Goal: Transaction & Acquisition: Purchase product/service

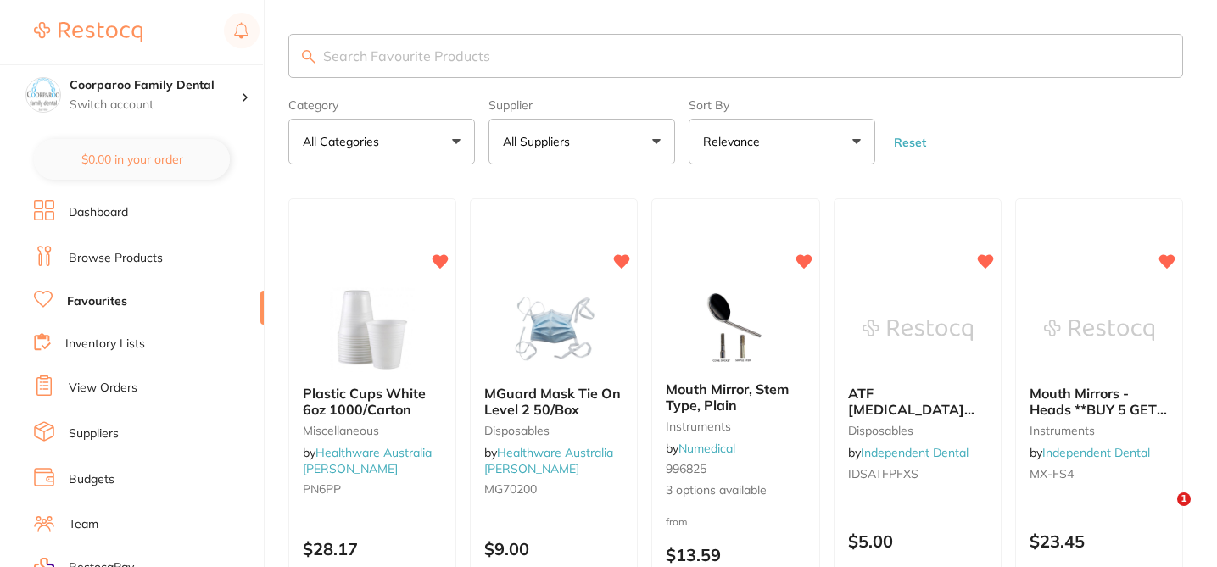
click at [448, 59] on input "search" at bounding box center [735, 56] width 894 height 44
paste input "Small Sectional Contoured Matrices, Pack of 50"
type input "Small Sectional Contoured Matrices, Pack of 50"
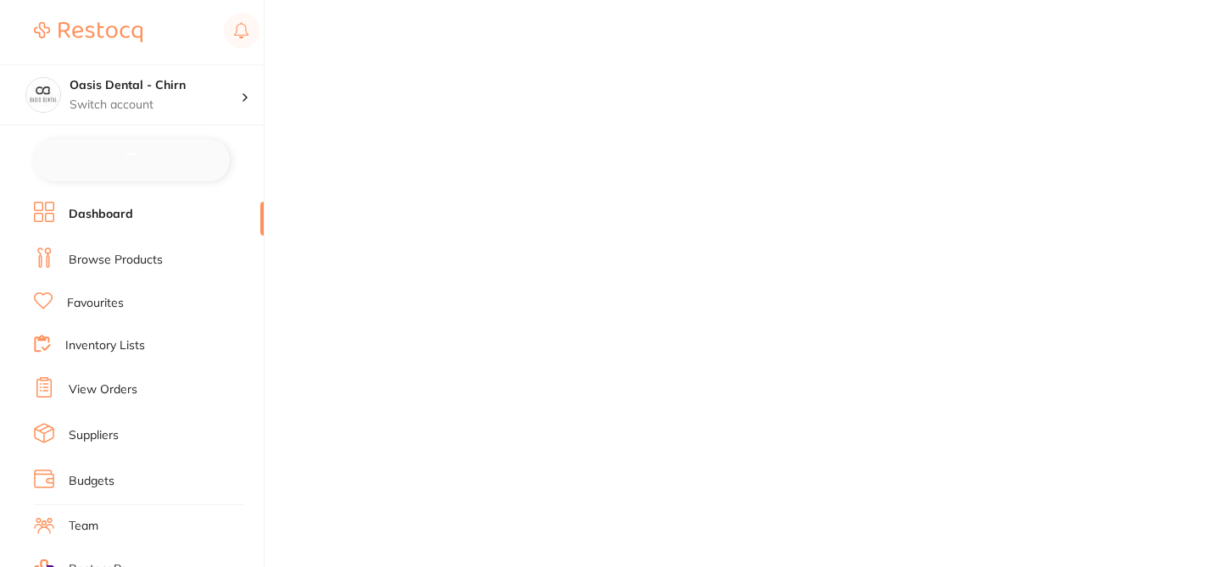
checkbox input "false"
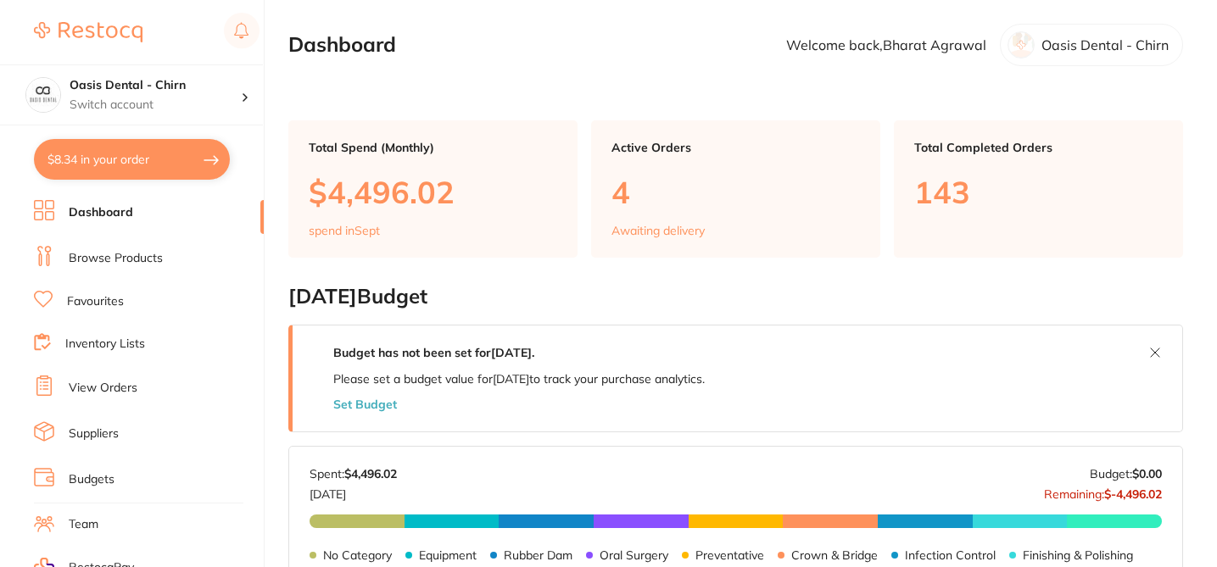
click at [136, 264] on link "Browse Products" at bounding box center [116, 258] width 94 height 17
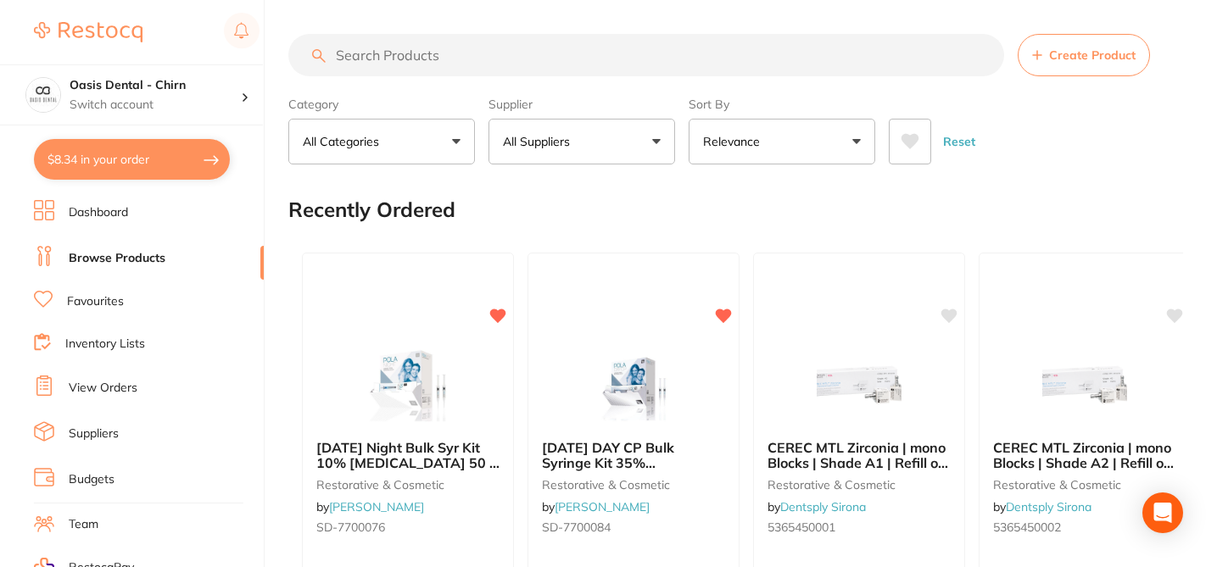
click at [383, 55] on input "search" at bounding box center [645, 55] width 715 height 42
paste input "Small Sectional Contoured Matrices, Pack of 50"
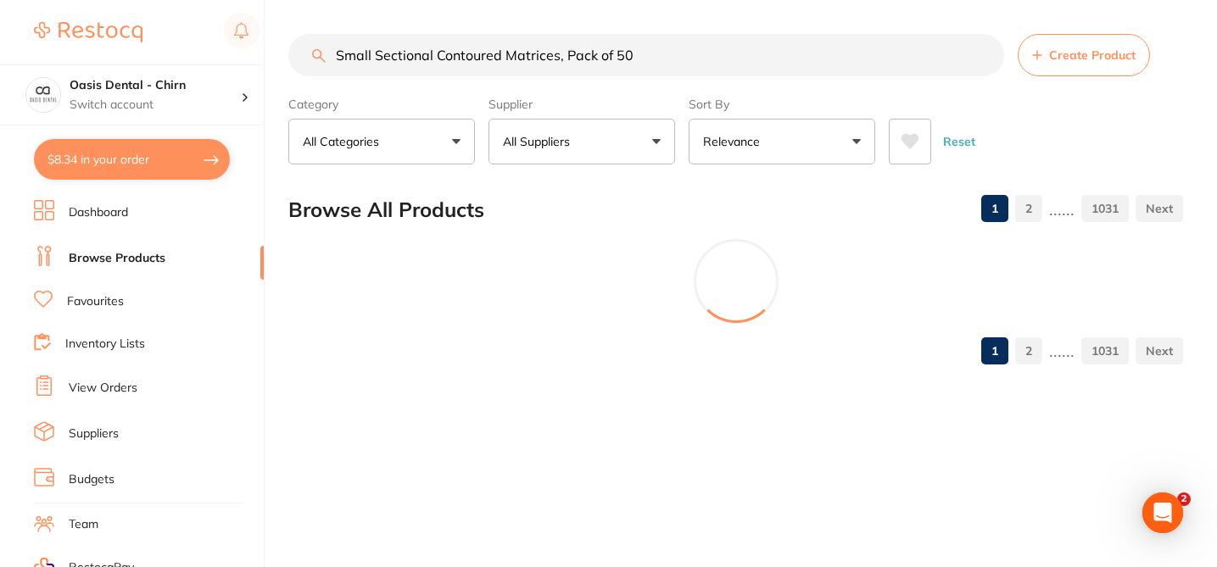
type input "Small Sectional Contoured Matrices, Pack of 50"
click at [653, 142] on button "All Suppliers" at bounding box center [581, 142] width 187 height 46
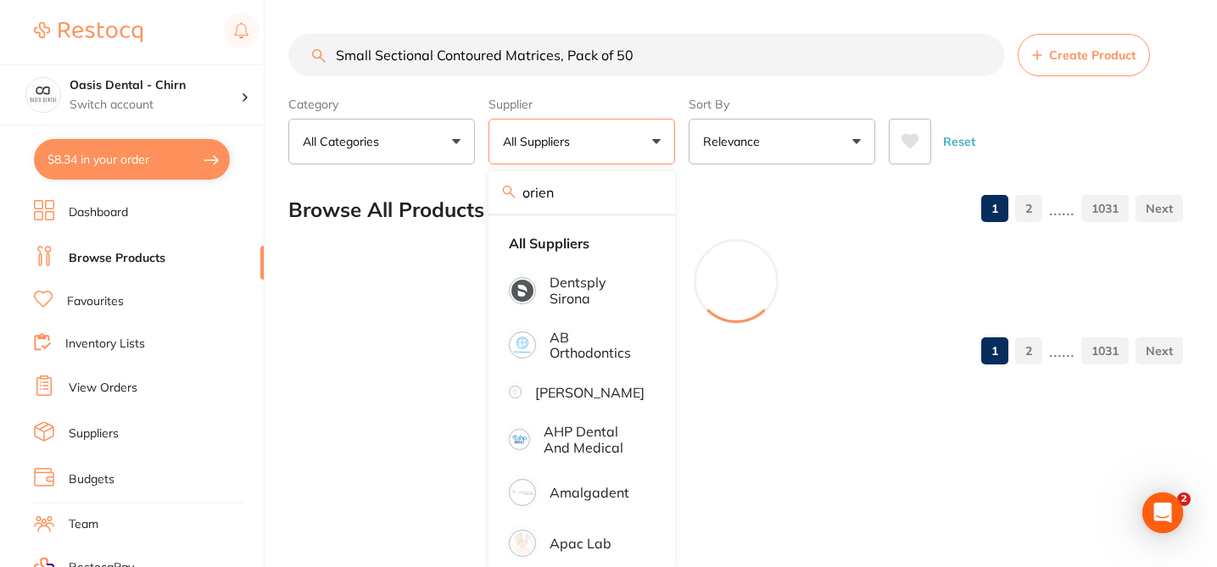
type input "orien"
drag, startPoint x: 562, startPoint y: 56, endPoint x: 676, endPoint y: 57, distance: 114.4
click at [677, 58] on input "Small Sectional Contoured Matrices, Pack of 50" at bounding box center [645, 55] width 715 height 42
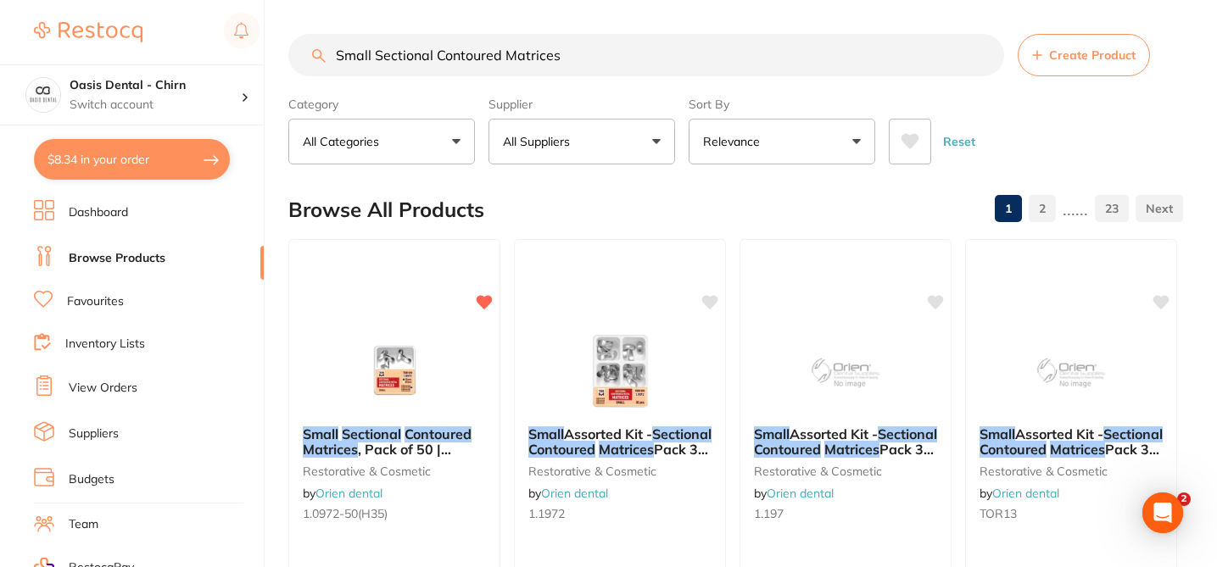
type input "Small Sectional Contoured Matrices"
click at [642, 198] on div "Browse All Products 1 2 ...... 23" at bounding box center [735, 209] width 894 height 57
click at [650, 528] on div "Small Assorted Kit - Sectional Contoured Matrices Pack 30 - Tor VM restorative …" at bounding box center [620, 477] width 212 height 130
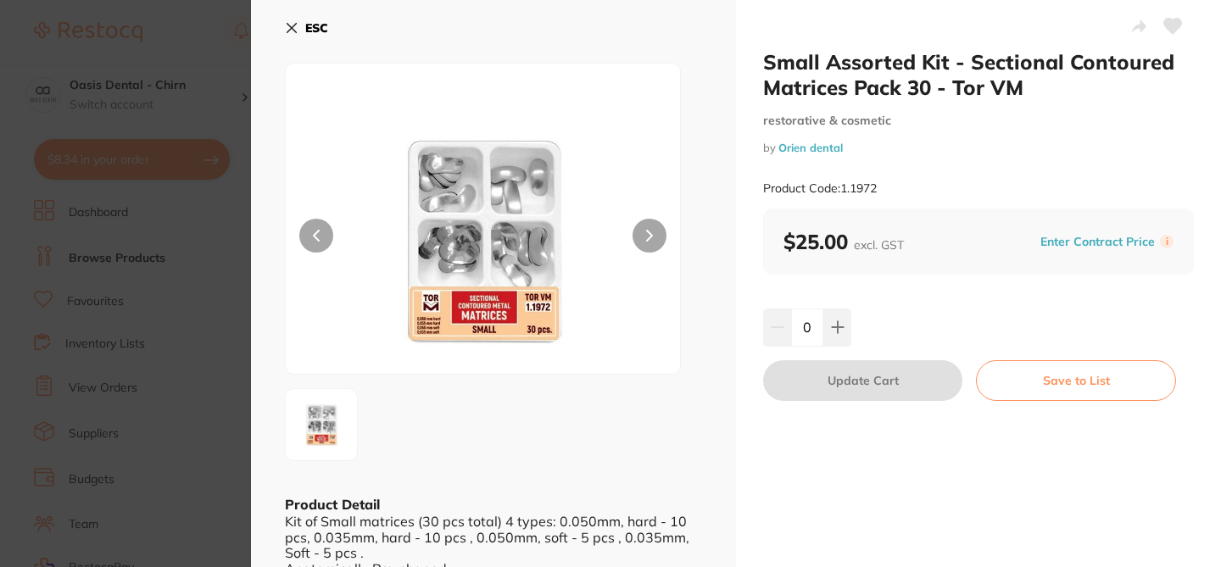
click at [290, 25] on icon at bounding box center [292, 28] width 14 height 14
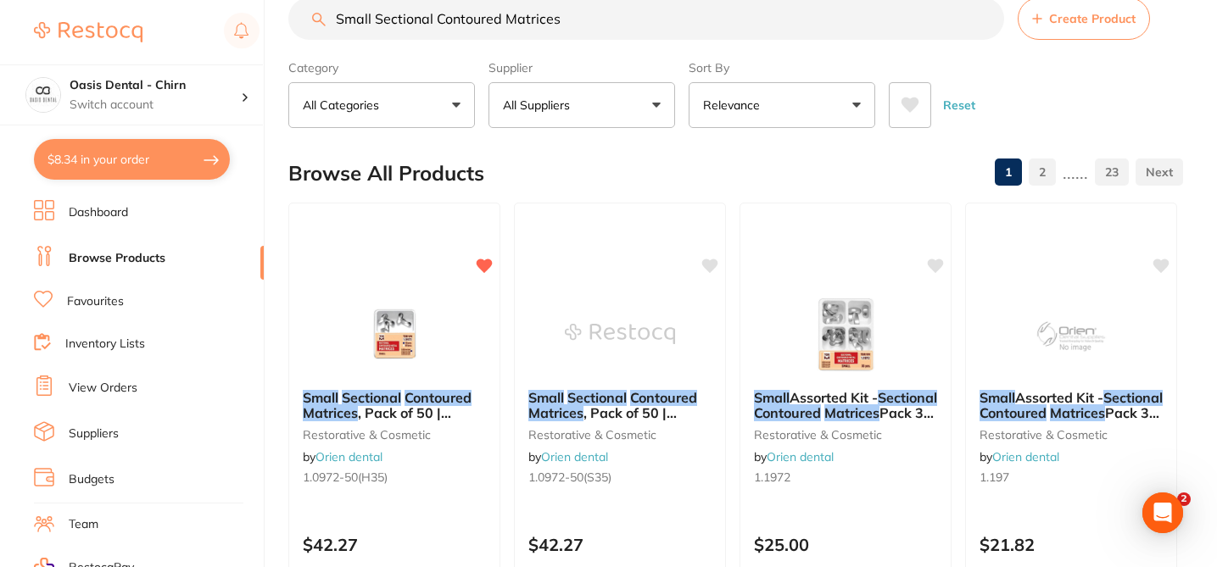
scroll to position [70, 0]
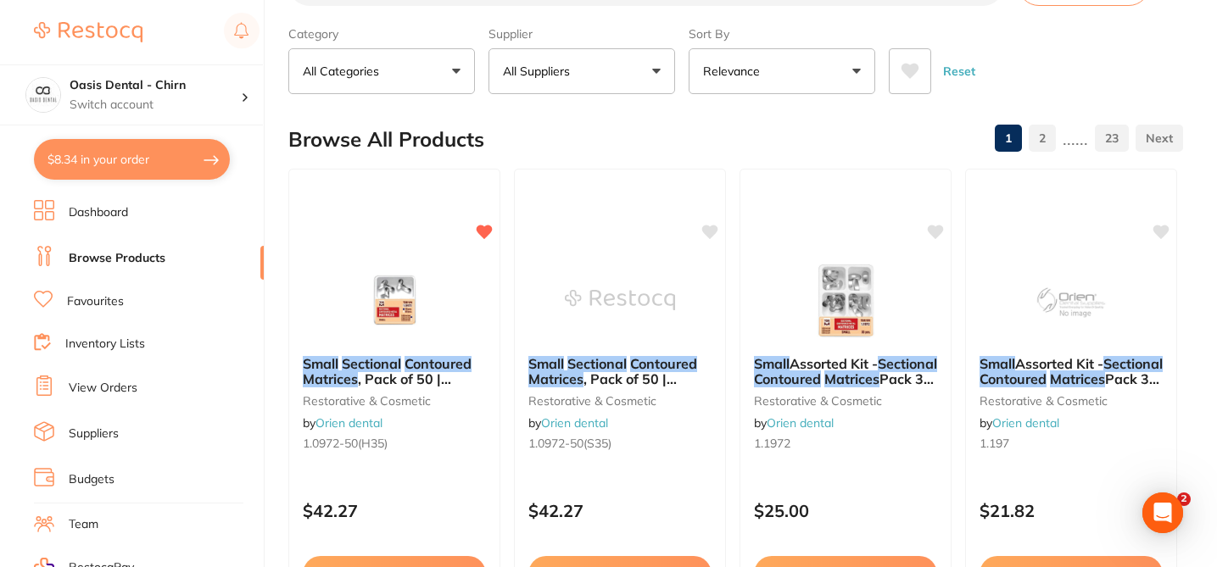
checkbox input "true"
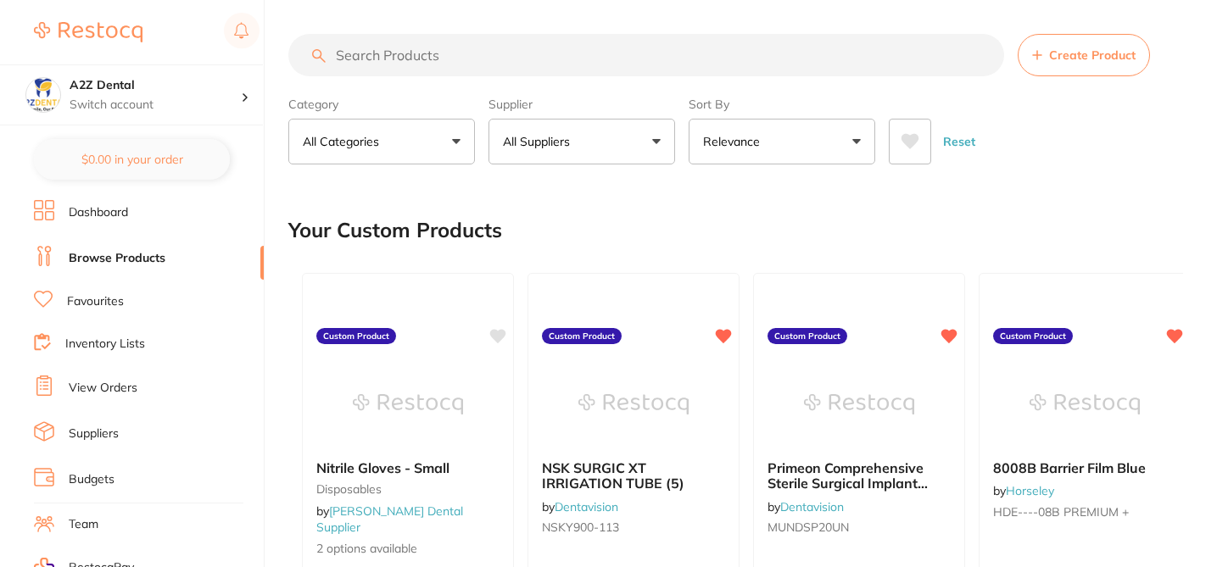
click at [367, 54] on input "search" at bounding box center [645, 55] width 715 height 42
paste input "BH1-OCG-203"
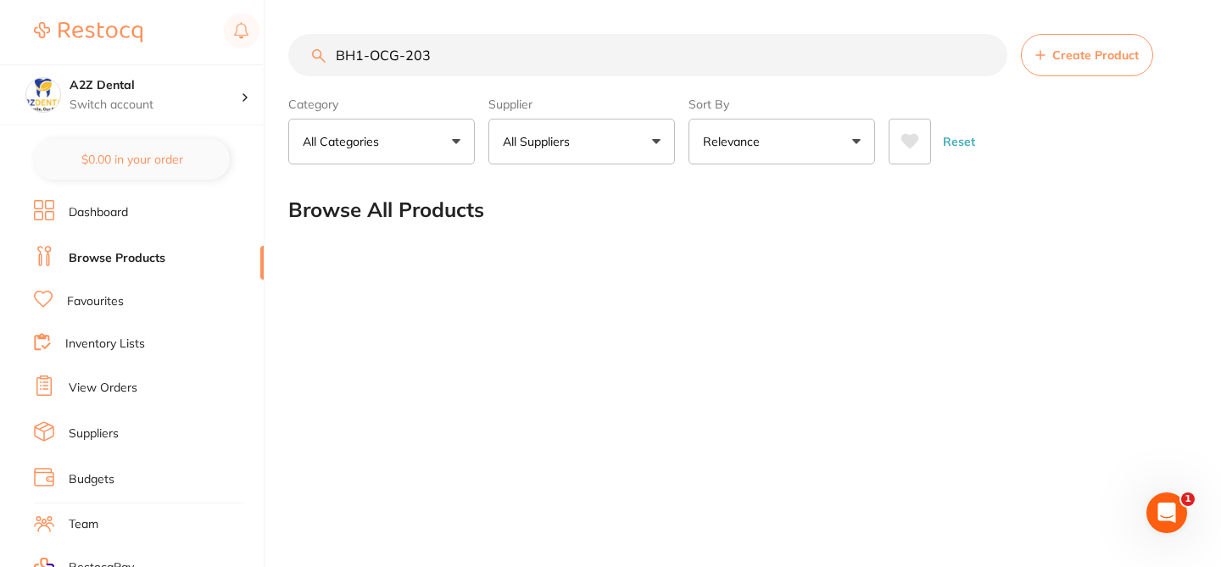
type input "BH1-OCG-203"
drag, startPoint x: 437, startPoint y: 58, endPoint x: 299, endPoint y: 54, distance: 138.2
click at [300, 54] on input "BH1-OCG-203" at bounding box center [647, 55] width 719 height 42
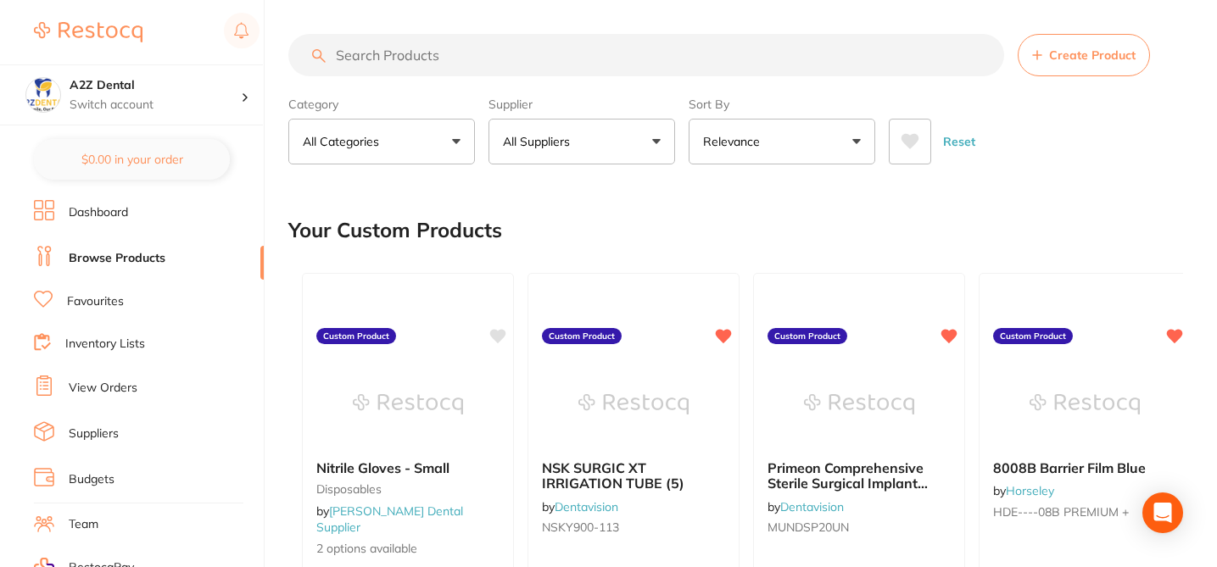
click at [370, 55] on input "search" at bounding box center [645, 55] width 715 height 42
paste input "BH1-OCG-203"
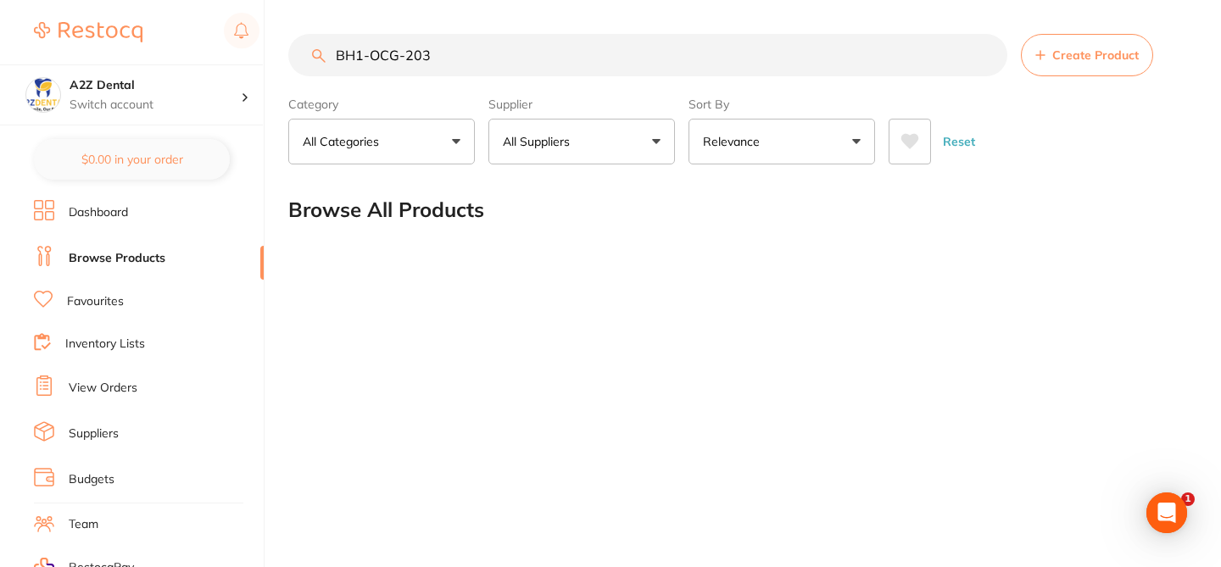
drag, startPoint x: 416, startPoint y: 56, endPoint x: 327, endPoint y: 53, distance: 89.0
click at [327, 53] on input "BH1-OCG-203" at bounding box center [647, 55] width 719 height 42
paste input "HS-5701938"
type input "HS-5701938"
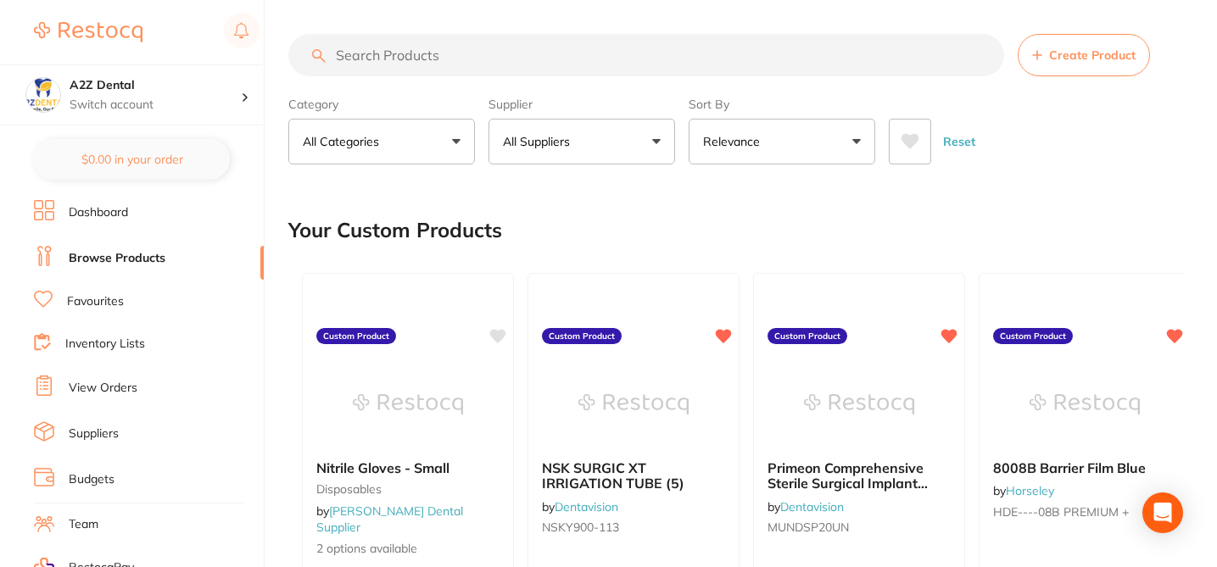
click at [430, 55] on input "search" at bounding box center [645, 55] width 715 height 42
paste input "HS-5701938"
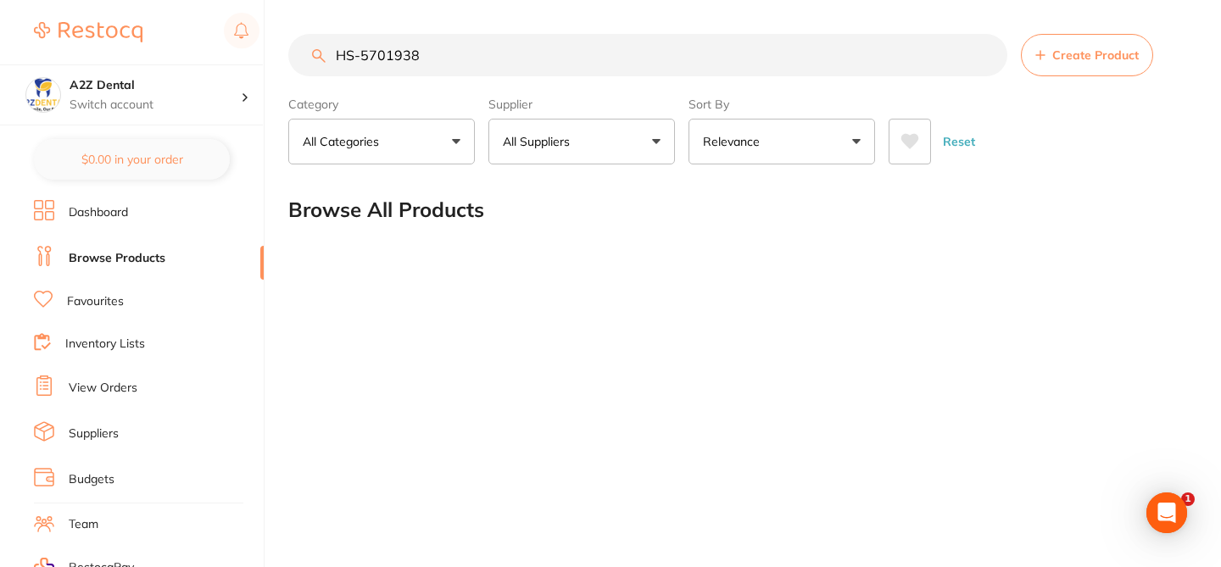
type input "HS-5701938"
